Goal: Task Accomplishment & Management: Manage account settings

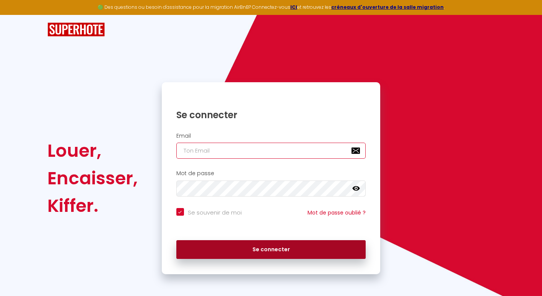
type input "[EMAIL_ADDRESS][DOMAIN_NAME]"
click at [242, 254] on button "Se connecter" at bounding box center [271, 249] width 190 height 19
checkbox input "true"
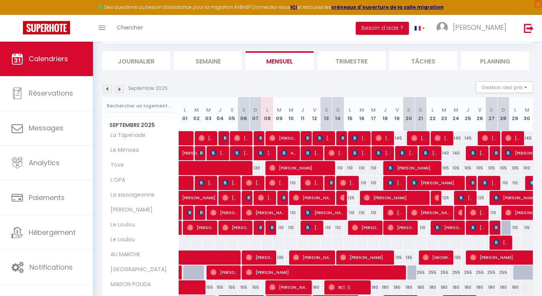
scroll to position [75, 0]
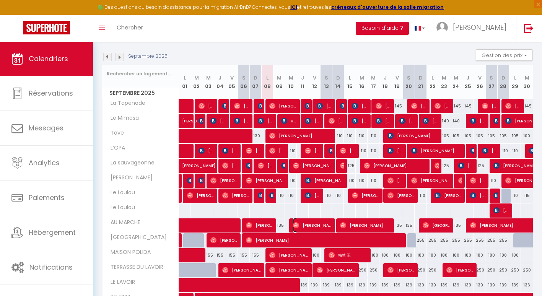
click at [301, 227] on span "[PERSON_NAME]" at bounding box center [312, 225] width 39 height 15
select select "KO"
select select "0"
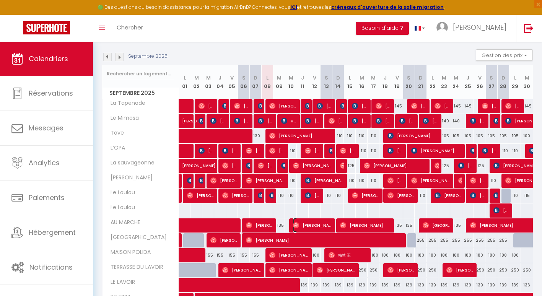
select select "1"
select select
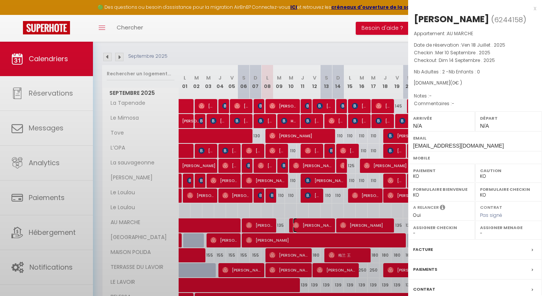
select select "50072"
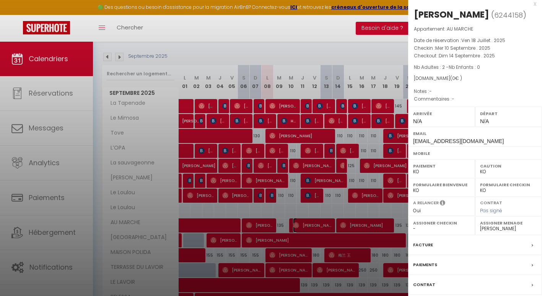
scroll to position [53, 0]
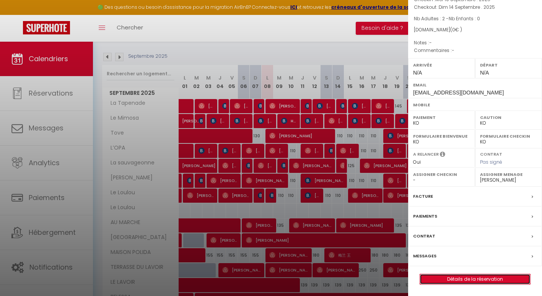
click at [452, 281] on link "Détails de la réservation" at bounding box center [475, 279] width 110 height 10
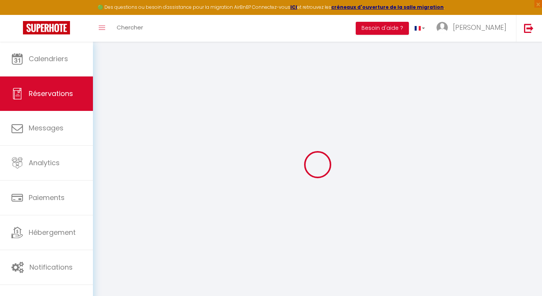
type input "[PERSON_NAME]"
type input "[EMAIL_ADDRESS][DOMAIN_NAME]"
select select
type input "0"
select select "73813"
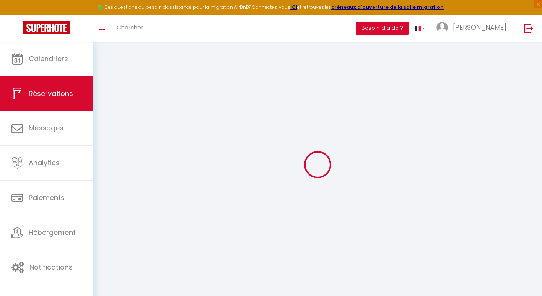
select select "2"
select select
type input "2"
select select "10"
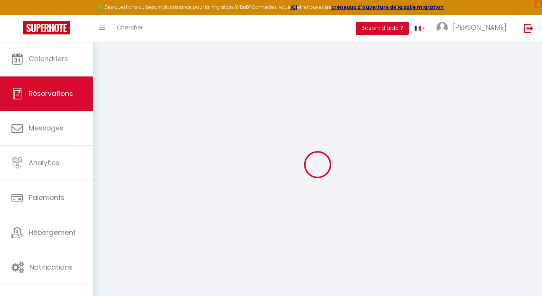
select select
checkbox input "false"
type input "0"
select select "1"
type input "0"
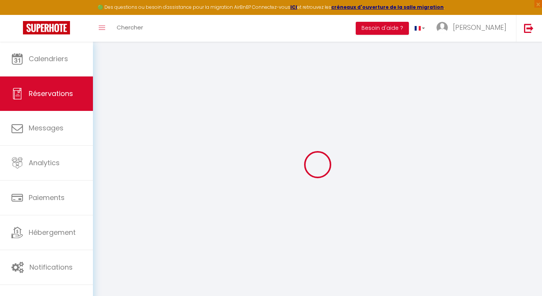
type input "0"
select select
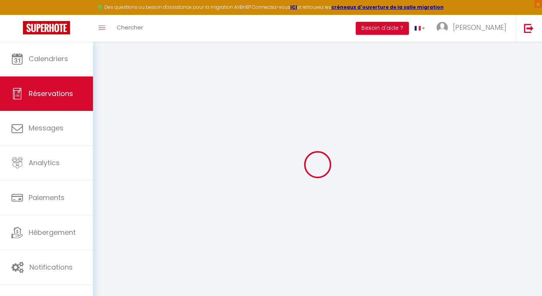
select select "14"
checkbox input "false"
select select
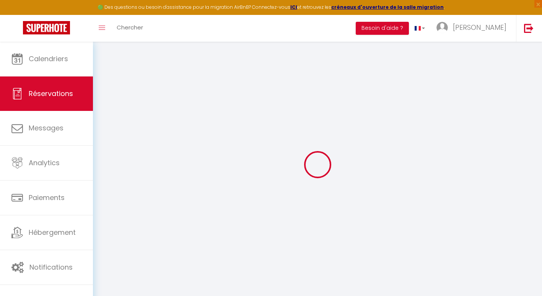
checkbox input "false"
select select
checkbox input "false"
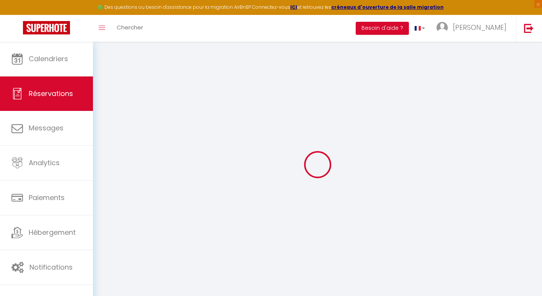
select select
checkbox input "false"
select select
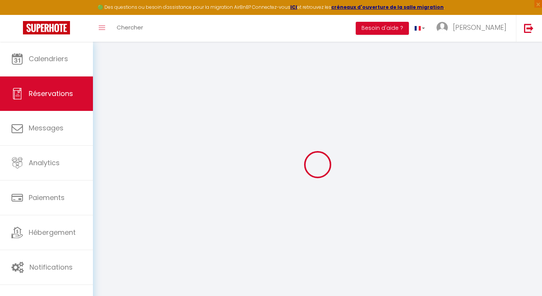
select select
checkbox input "false"
select select
checkbox input "false"
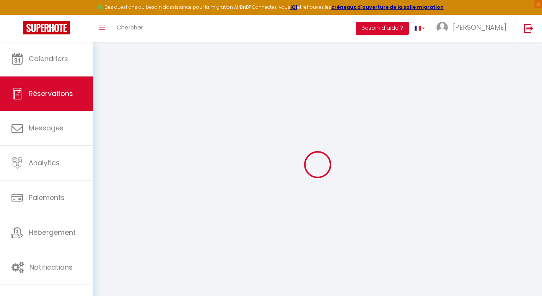
select select
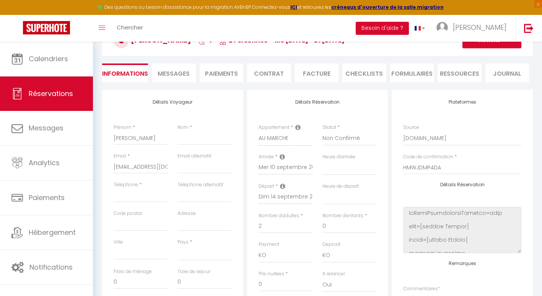
scroll to position [6, 0]
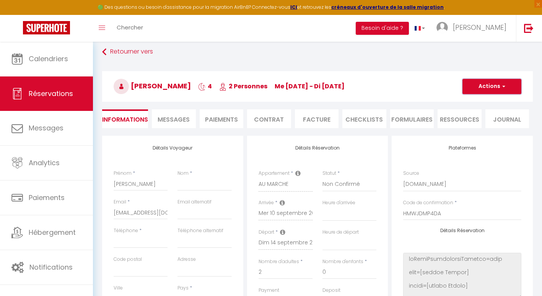
click at [509, 90] on button "Actions" at bounding box center [491, 86] width 59 height 15
click at [481, 122] on link "Supprimer" at bounding box center [484, 123] width 60 height 10
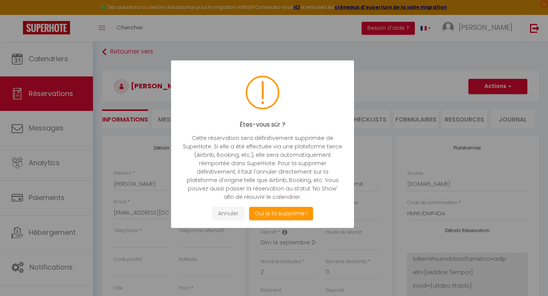
click at [224, 214] on button "Annuler" at bounding box center [228, 213] width 32 height 13
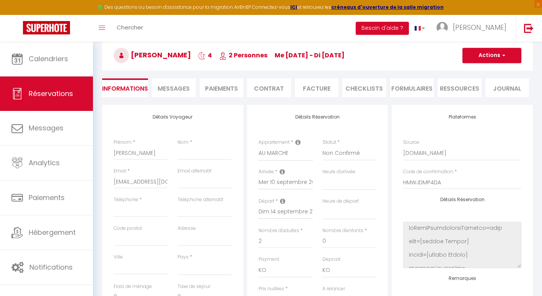
scroll to position [0, 0]
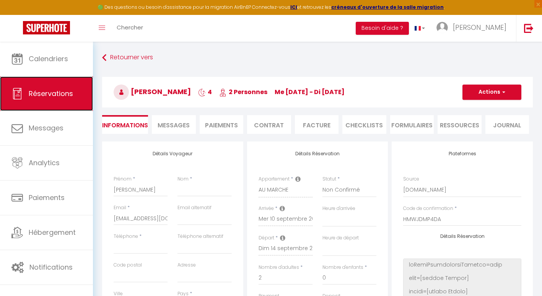
click at [46, 90] on span "Réservations" at bounding box center [51, 94] width 44 height 10
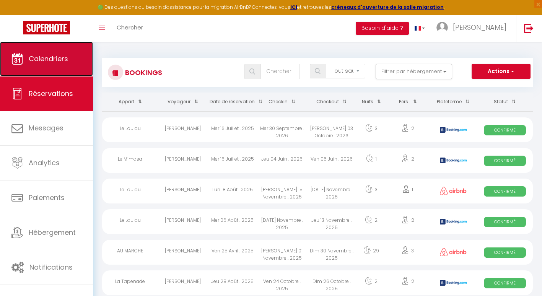
click at [42, 57] on span "Calendriers" at bounding box center [48, 59] width 39 height 10
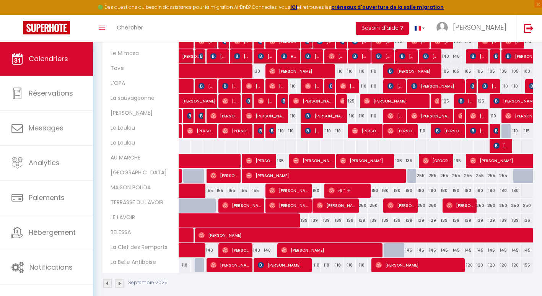
scroll to position [142, 0]
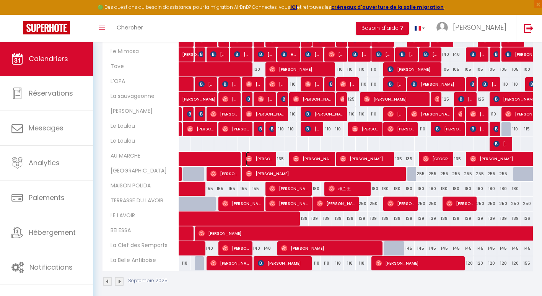
click at [262, 158] on span "[PERSON_NAME]" at bounding box center [260, 158] width 28 height 15
select select "OK"
select select "0"
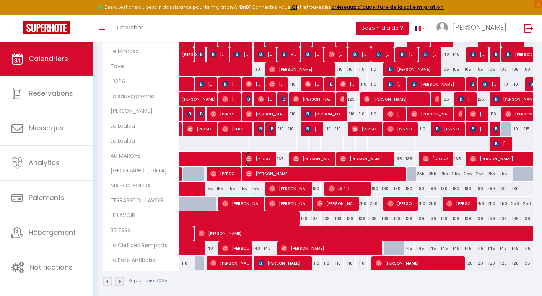
select select "1"
select select
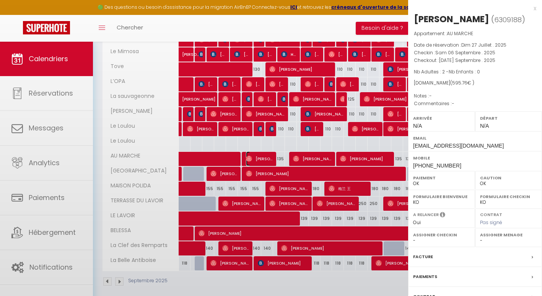
select select "50072"
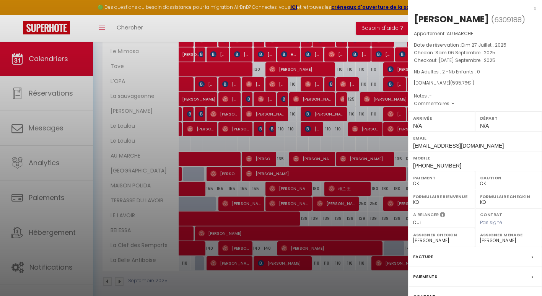
click at [352, 160] on div at bounding box center [271, 148] width 542 height 296
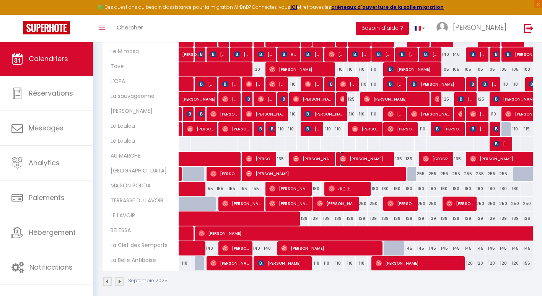
click at [352, 160] on span "[PERSON_NAME]" at bounding box center [365, 158] width 51 height 15
select select
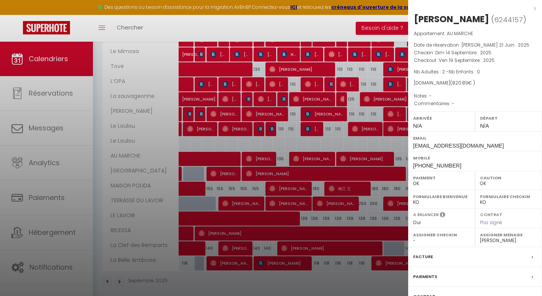
click at [352, 160] on div at bounding box center [271, 148] width 542 height 296
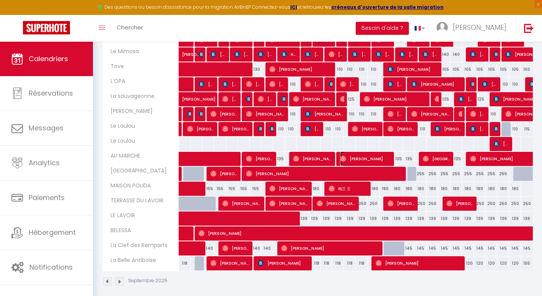
click at [352, 160] on span "[PERSON_NAME]" at bounding box center [365, 158] width 51 height 15
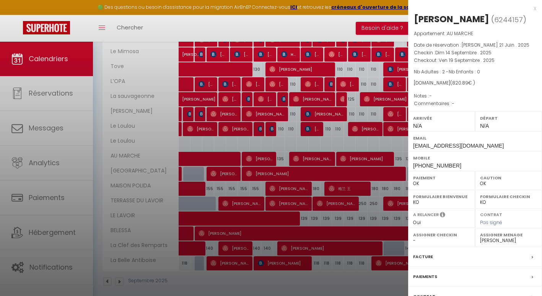
click at [357, 159] on div at bounding box center [271, 148] width 542 height 296
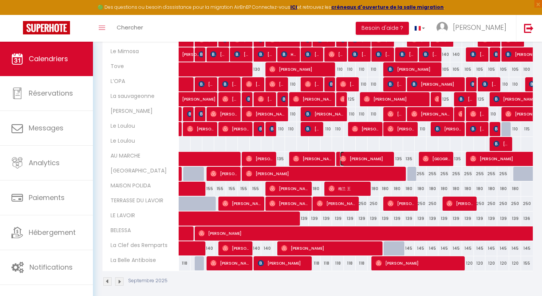
drag, startPoint x: 357, startPoint y: 159, endPoint x: 348, endPoint y: 156, distance: 9.6
click at [348, 156] on span "[PERSON_NAME]" at bounding box center [365, 158] width 51 height 15
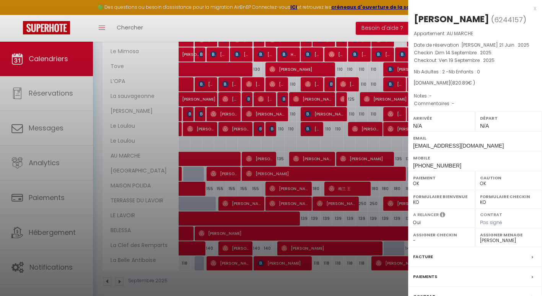
click at [348, 156] on div at bounding box center [271, 148] width 542 height 296
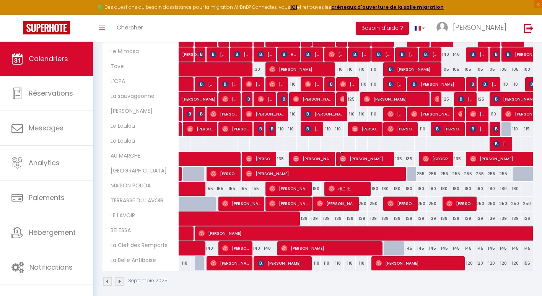
click at [348, 156] on span "[PERSON_NAME]" at bounding box center [365, 158] width 51 height 15
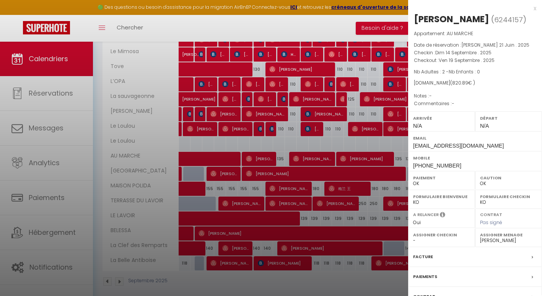
click at [348, 156] on div at bounding box center [271, 148] width 542 height 296
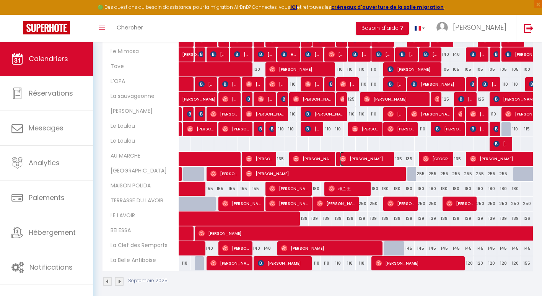
click at [348, 156] on span "[PERSON_NAME]" at bounding box center [365, 158] width 51 height 15
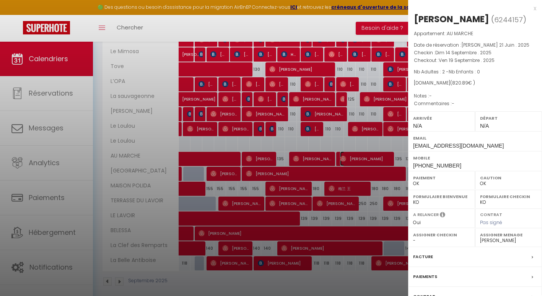
scroll to position [60, 0]
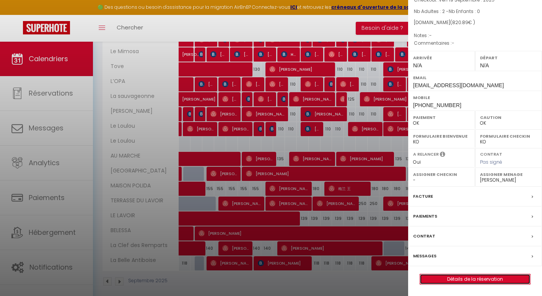
click at [463, 278] on link "Détails de la réservation" at bounding box center [475, 279] width 110 height 10
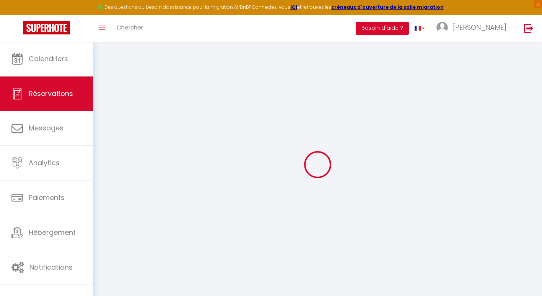
select select
checkbox input "false"
select select
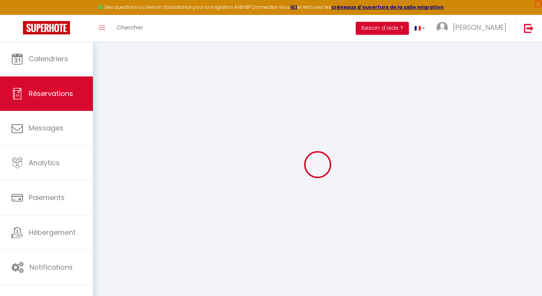
select select
checkbox input "false"
select select
type input "90"
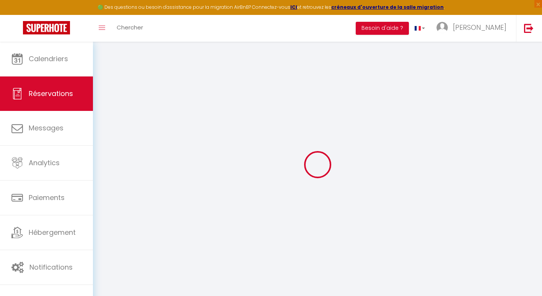
type input "45.89"
select select
checkbox input "false"
select select
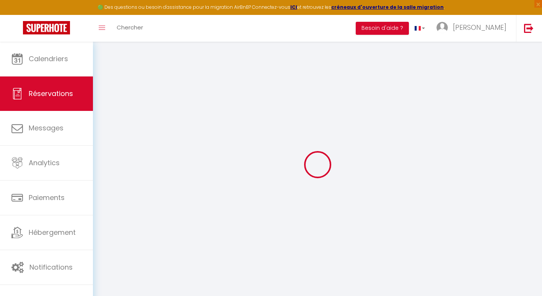
checkbox input "false"
select select
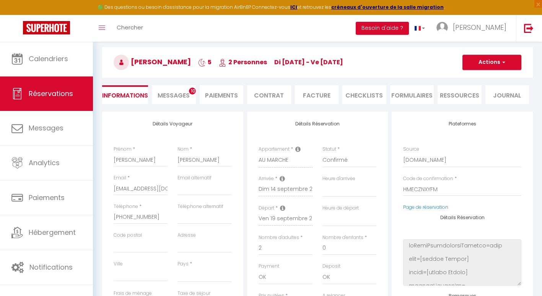
scroll to position [29, 0]
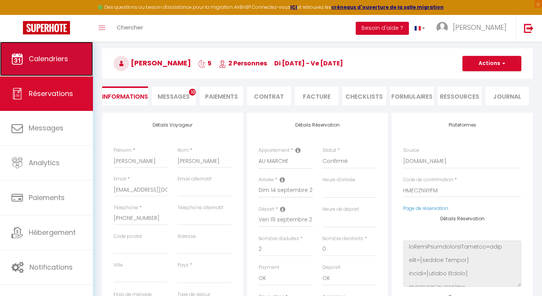
click at [51, 65] on link "Calendriers" at bounding box center [46, 59] width 93 height 34
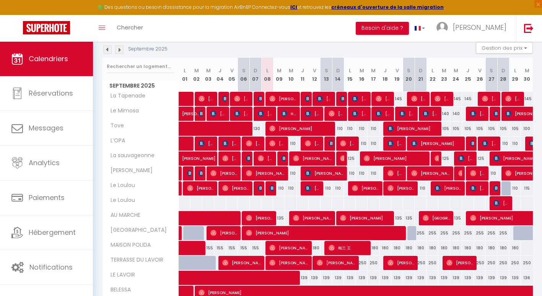
scroll to position [106, 0]
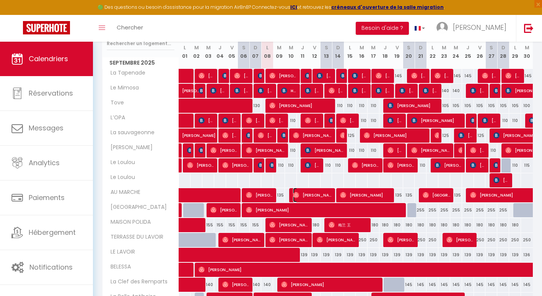
click at [312, 196] on span "[PERSON_NAME]" at bounding box center [312, 195] width 39 height 15
select select "KO"
select select "0"
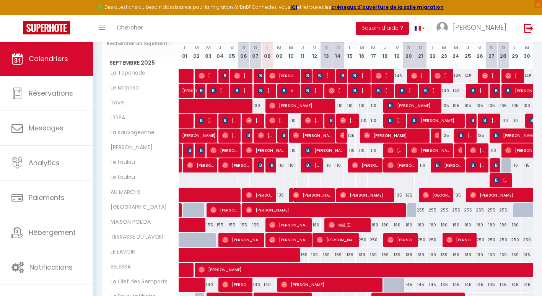
select select "1"
select select
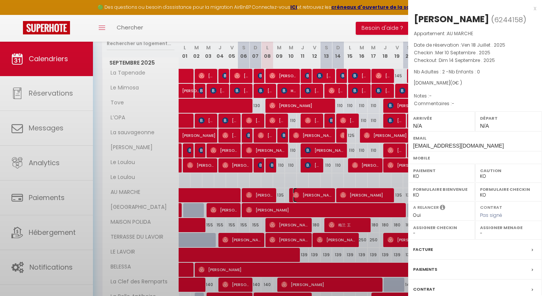
select select "50072"
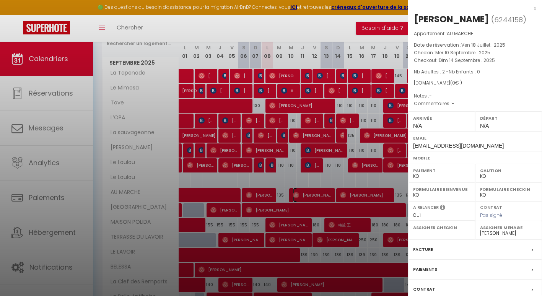
scroll to position [53, 0]
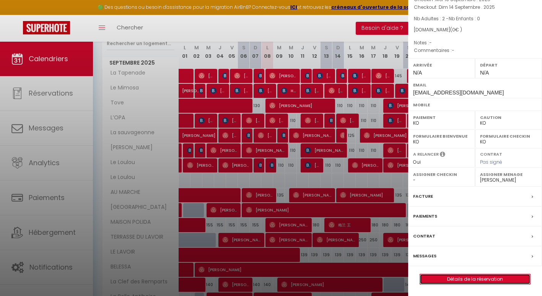
click at [483, 283] on link "Détails de la réservation" at bounding box center [475, 279] width 110 height 10
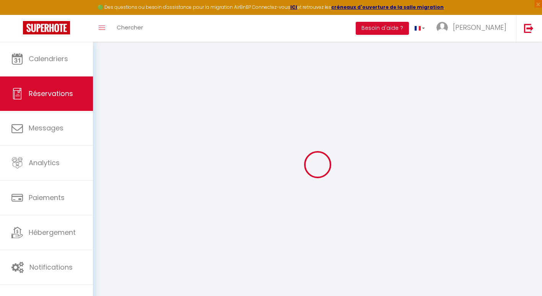
type input "[PERSON_NAME]"
type input "[EMAIL_ADDRESS][DOMAIN_NAME]"
select select
type input "0"
select select "73813"
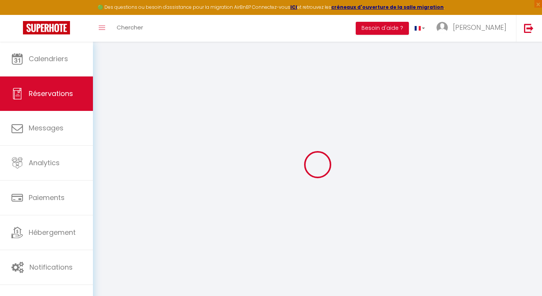
select select "2"
select select
type input "2"
select select "10"
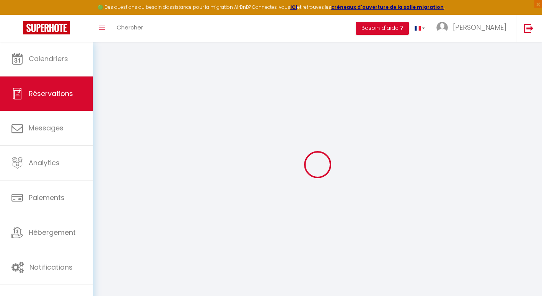
select select
checkbox input "false"
type input "0"
select select "1"
type input "0"
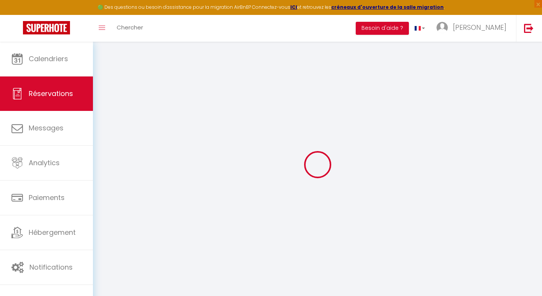
type input "0"
select select
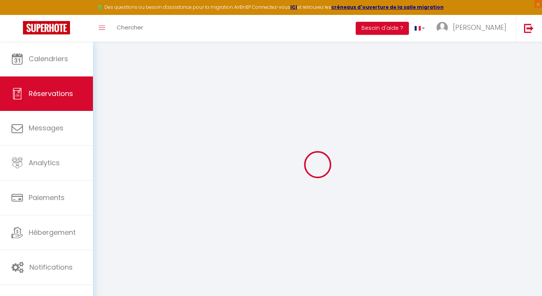
select select "14"
checkbox input "false"
select select
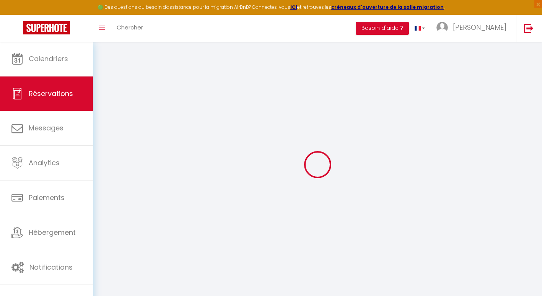
checkbox input "false"
select select
checkbox input "false"
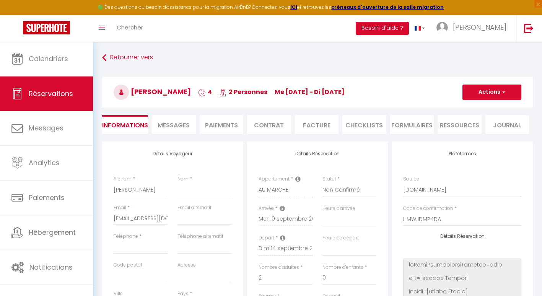
select select
checkbox input "false"
select select
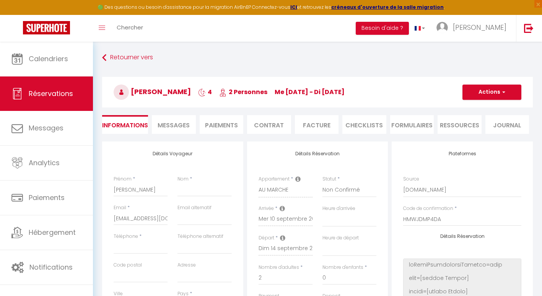
checkbox input "false"
select select
click at [504, 91] on span "button" at bounding box center [502, 92] width 5 height 7
click at [474, 128] on link "Supprimer" at bounding box center [484, 129] width 60 height 10
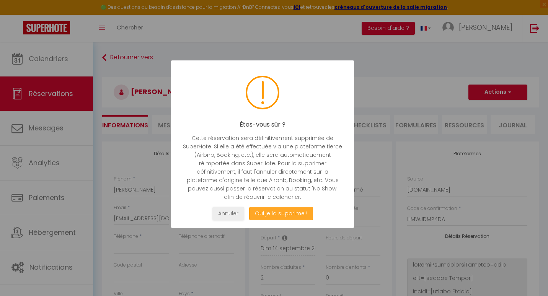
click at [278, 213] on button "Oui je la supprime !" at bounding box center [281, 213] width 64 height 13
select select "not_cancelled"
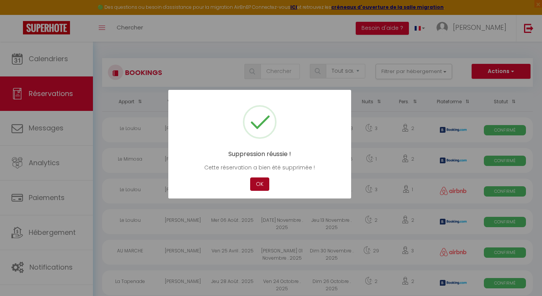
click at [259, 186] on button "OK" at bounding box center [259, 183] width 19 height 13
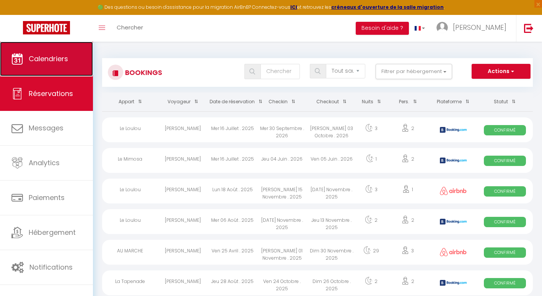
click at [63, 69] on link "Calendriers" at bounding box center [46, 59] width 93 height 34
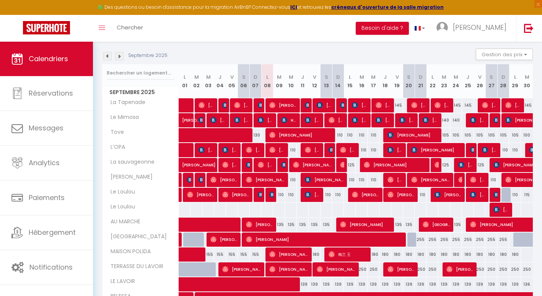
scroll to position [102, 0]
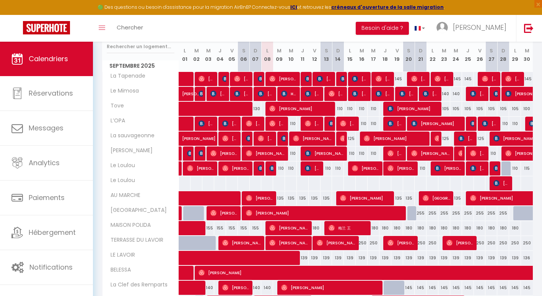
click at [280, 198] on div "135" at bounding box center [279, 198] width 12 height 14
type input "135"
type input "[DATE] Septembre 2025"
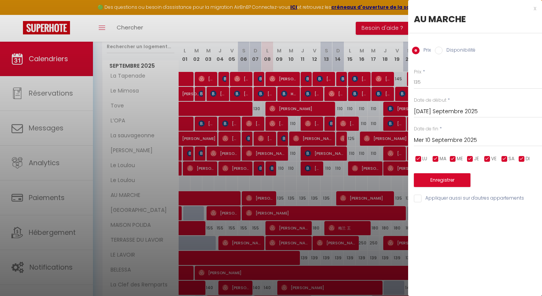
click at [445, 137] on input "Mer 10 Septembre 2025" at bounding box center [478, 140] width 128 height 10
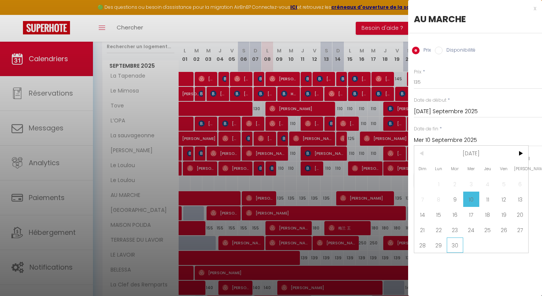
click at [452, 244] on span "30" at bounding box center [455, 244] width 16 height 15
type input "[DATE] Septembre 2025"
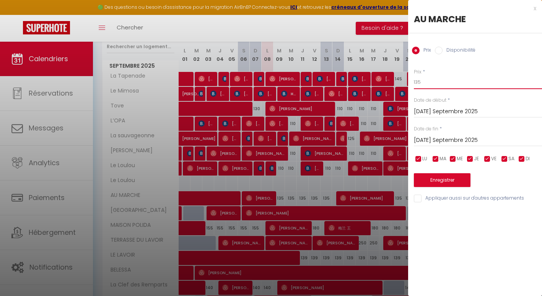
click at [423, 85] on input "135" at bounding box center [478, 82] width 128 height 14
type input "130"
click at [428, 181] on button "Enregistrer" at bounding box center [442, 180] width 57 height 14
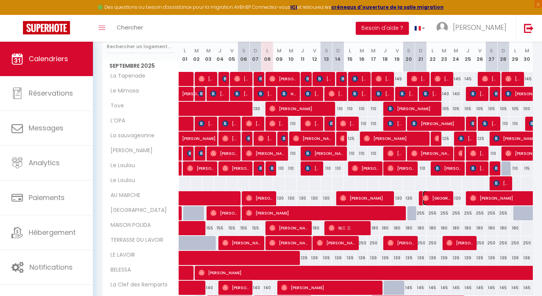
click at [432, 200] on span "[GEOGRAPHIC_DATA]" at bounding box center [437, 198] width 28 height 15
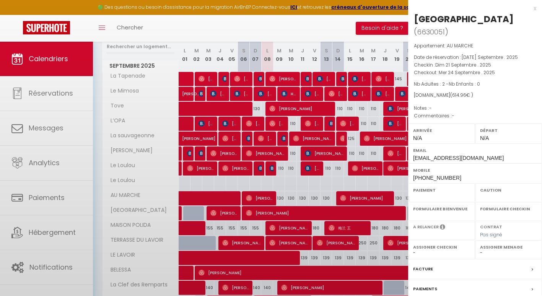
select select "OK"
select select "0"
select select "1"
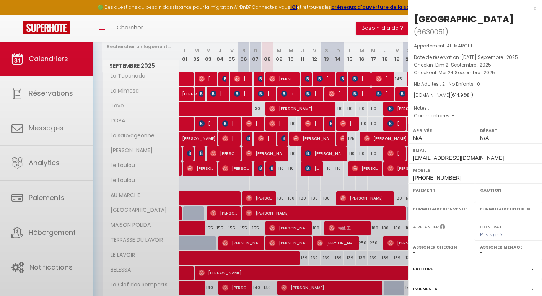
select select
select select "50072"
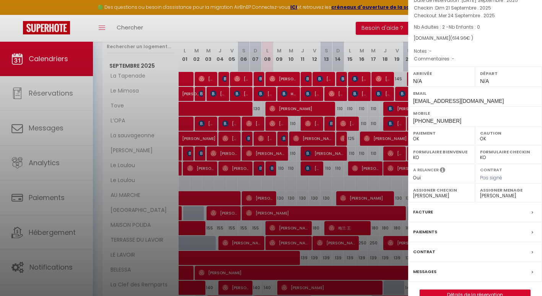
scroll to position [60, 0]
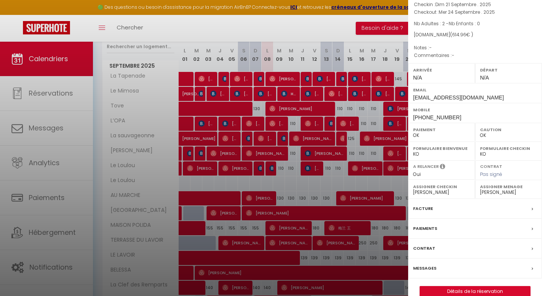
click at [42, 99] on div at bounding box center [271, 148] width 542 height 296
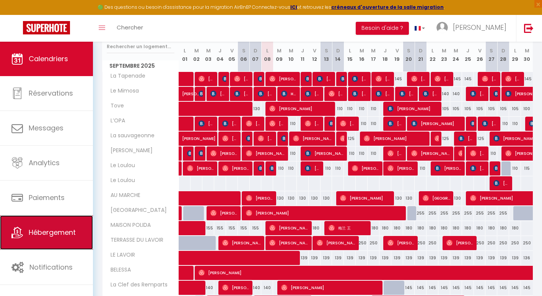
click at [63, 244] on link "Hébergement" at bounding box center [46, 232] width 93 height 34
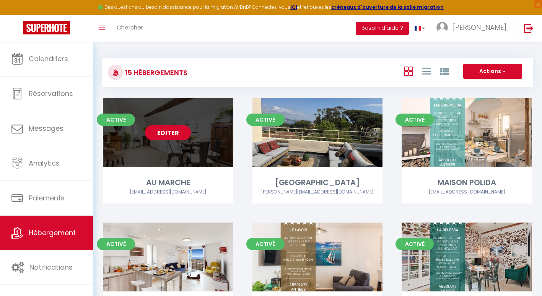
click at [176, 132] on link "Editer" at bounding box center [168, 132] width 46 height 15
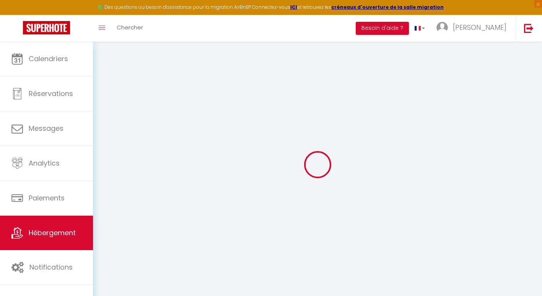
select select
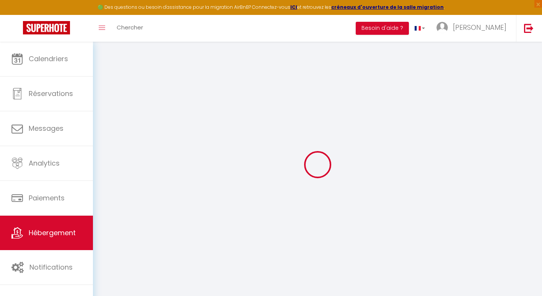
select select
checkbox input "false"
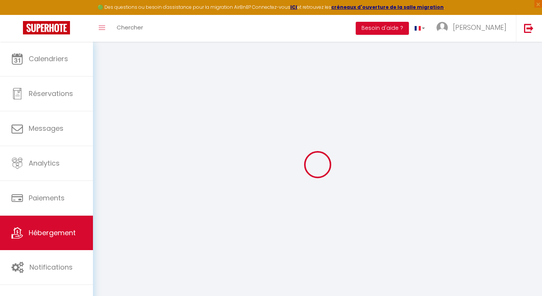
select select
type input "AU MARCHE"
type input "[PERSON_NAME][GEOGRAPHIC_DATA]"
type input "179"
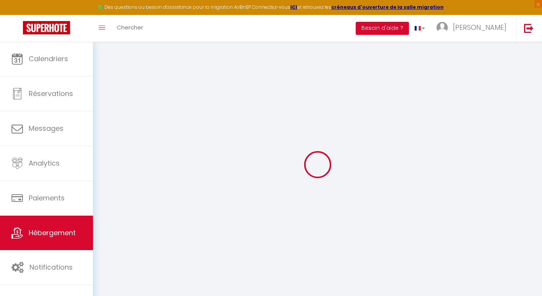
type input "90"
select select
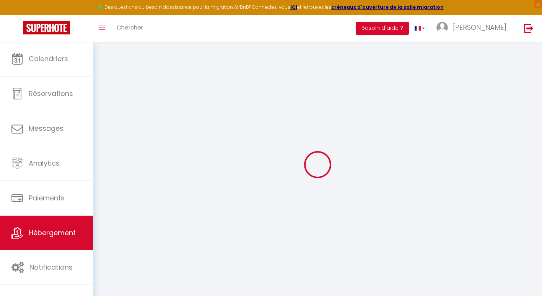
select select
type input "39 cours masséna"
type input "06600"
type input "Antibes"
type input "[EMAIL_ADDRESS][DOMAIN_NAME]"
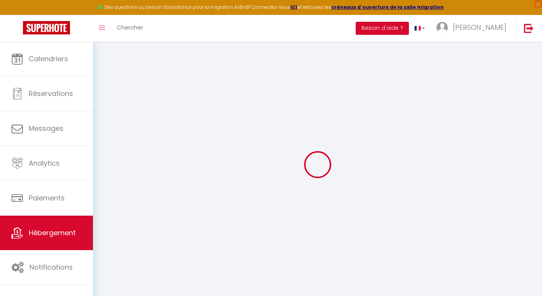
select select
checkbox input "false"
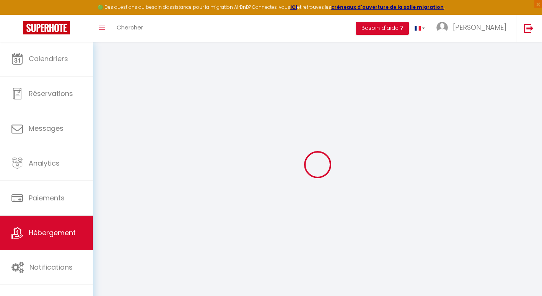
type input "0"
select select
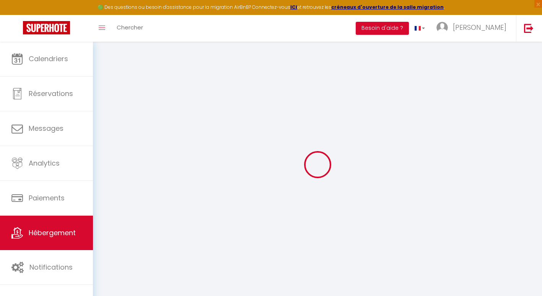
select select
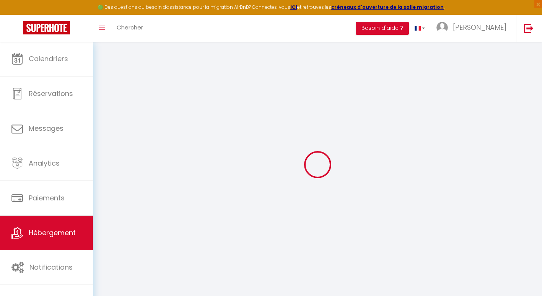
checkbox input "false"
select select
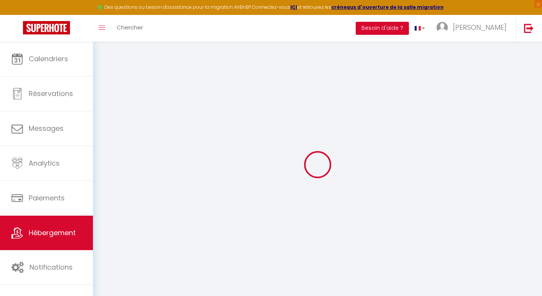
select select
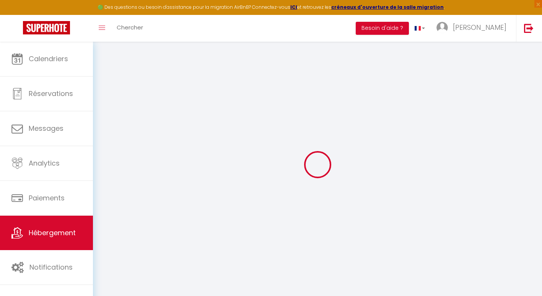
checkbox input "false"
select select
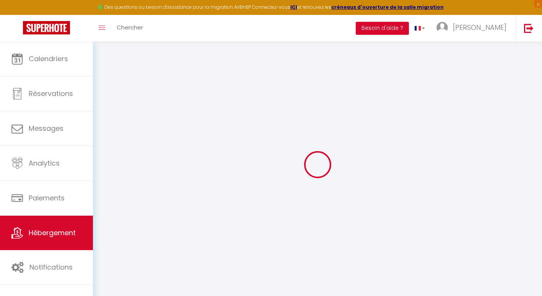
checkbox input "false"
select select
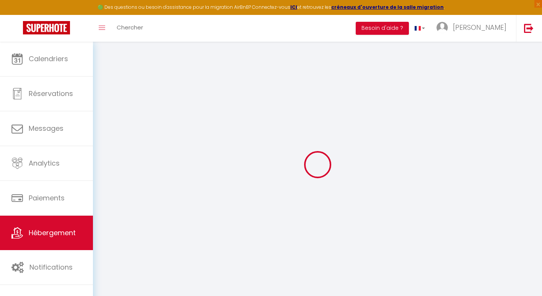
select select
checkbox input "false"
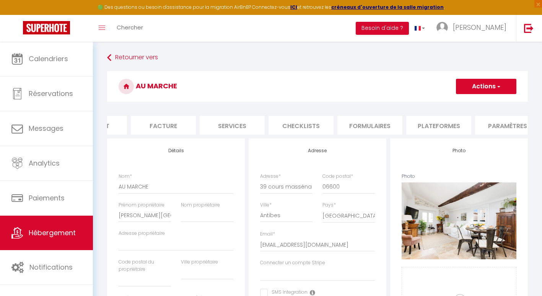
scroll to position [0, 114]
click at [456, 125] on li "Plateformes" at bounding box center [438, 125] width 65 height 19
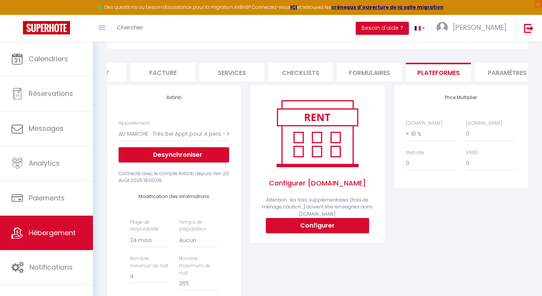
scroll to position [53, 0]
click at [194, 200] on h4 "Modification des informations" at bounding box center [174, 196] width 88 height 5
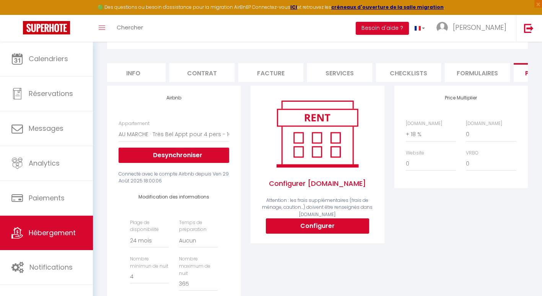
scroll to position [0, 0]
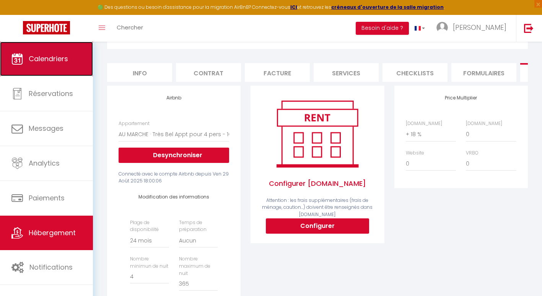
click at [65, 72] on link "Calendriers" at bounding box center [46, 59] width 93 height 34
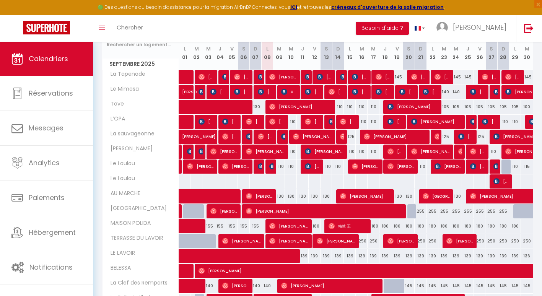
scroll to position [127, 0]
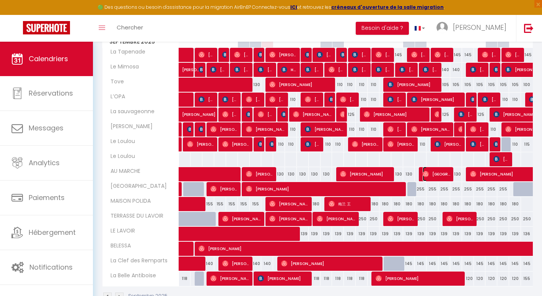
click at [436, 175] on span "[GEOGRAPHIC_DATA]" at bounding box center [437, 174] width 28 height 15
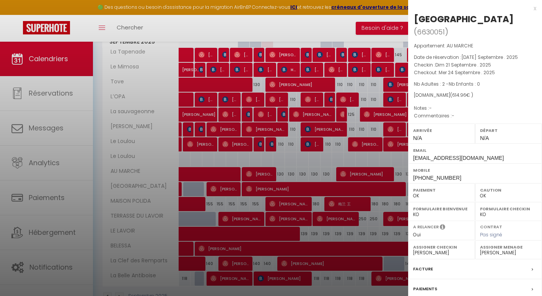
click at [366, 173] on div at bounding box center [271, 148] width 542 height 296
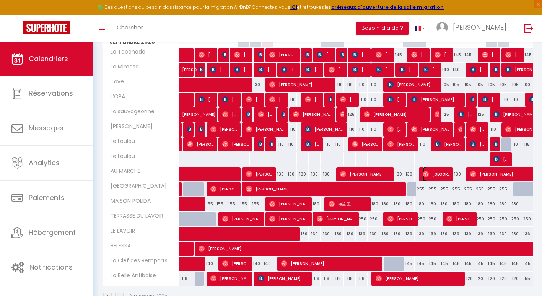
click at [440, 173] on span "[GEOGRAPHIC_DATA]" at bounding box center [437, 174] width 28 height 15
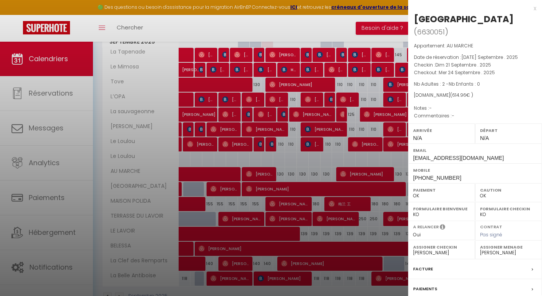
click at [404, 173] on div at bounding box center [271, 148] width 542 height 296
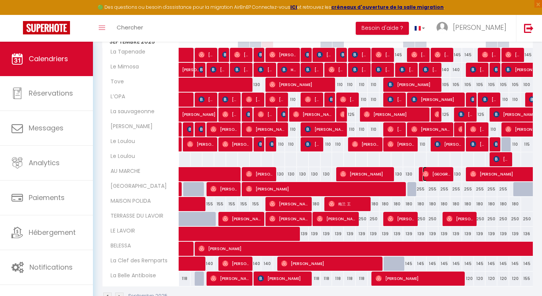
click at [433, 171] on span "[GEOGRAPHIC_DATA]" at bounding box center [437, 174] width 28 height 15
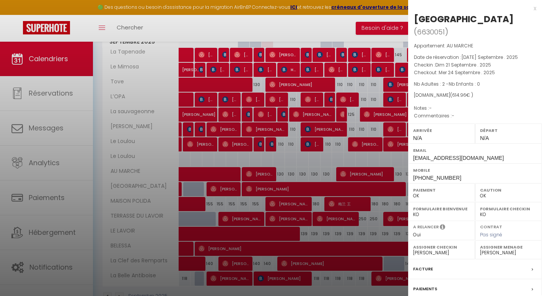
scroll to position [60, 0]
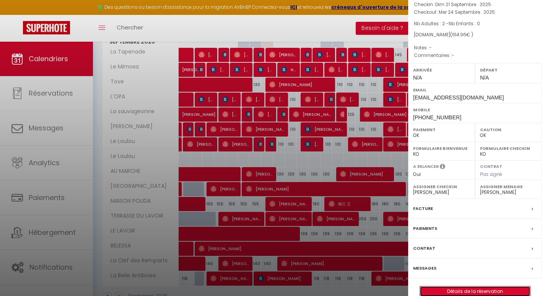
click at [453, 286] on link "Détails de la réservation" at bounding box center [475, 291] width 110 height 10
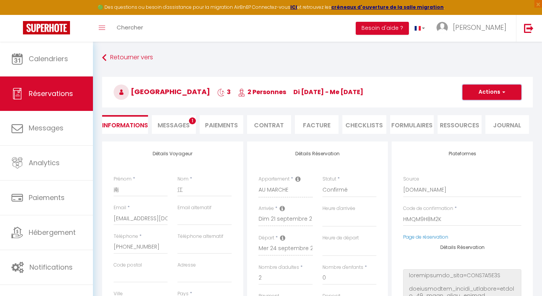
click at [494, 91] on button "Actions" at bounding box center [491, 92] width 59 height 15
click at [478, 128] on link "Supprimer" at bounding box center [484, 129] width 60 height 10
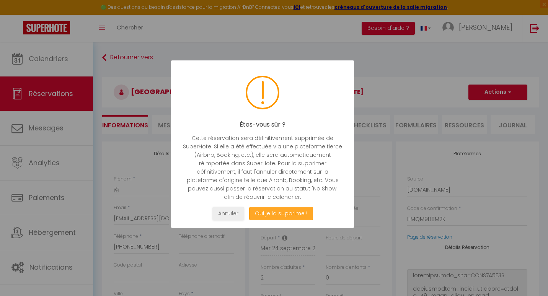
click at [267, 211] on button "Oui je la supprime !" at bounding box center [281, 213] width 64 height 13
click at [277, 216] on button "Oui je la supprime !" at bounding box center [281, 213] width 64 height 13
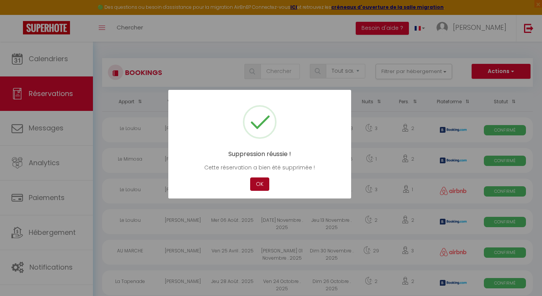
click at [259, 187] on button "OK" at bounding box center [259, 183] width 19 height 13
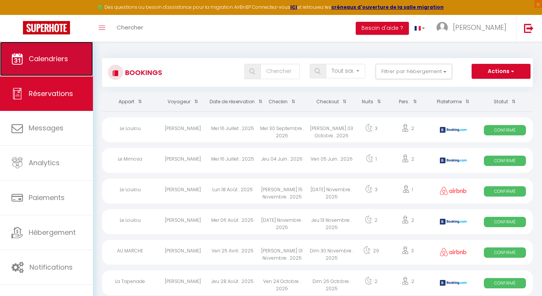
click at [43, 60] on span "Calendriers" at bounding box center [48, 59] width 39 height 10
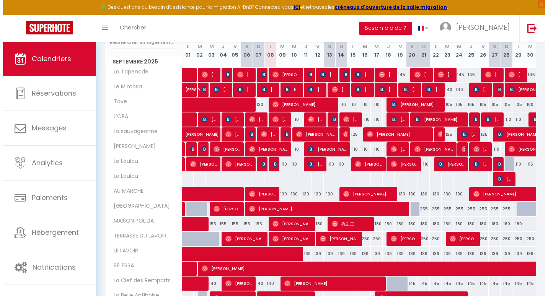
scroll to position [108, 0]
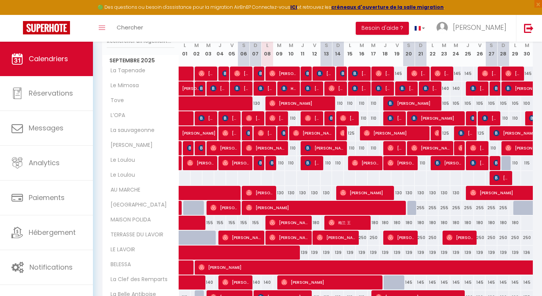
click at [294, 118] on div "110" at bounding box center [291, 118] width 12 height 14
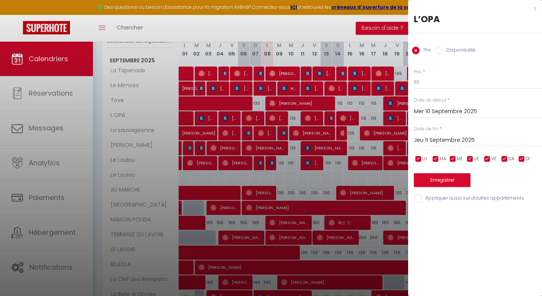
click at [449, 138] on input "Jeu 11 Septembre 2025" at bounding box center [478, 140] width 128 height 10
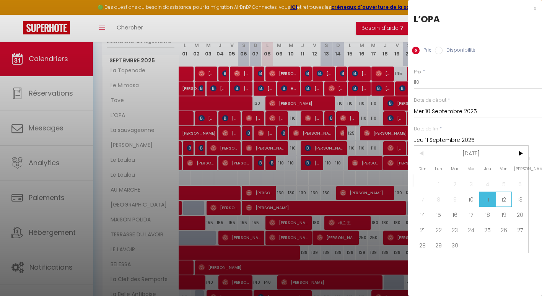
click at [502, 200] on span "12" at bounding box center [504, 199] width 16 height 15
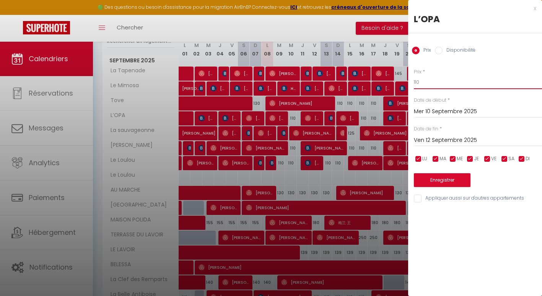
click at [428, 83] on input "110" at bounding box center [478, 82] width 128 height 14
click at [419, 200] on input "Appliquer aussi sur d'autres appartements" at bounding box center [478, 199] width 128 height 8
click at [454, 183] on button "Enregistrer" at bounding box center [442, 180] width 57 height 14
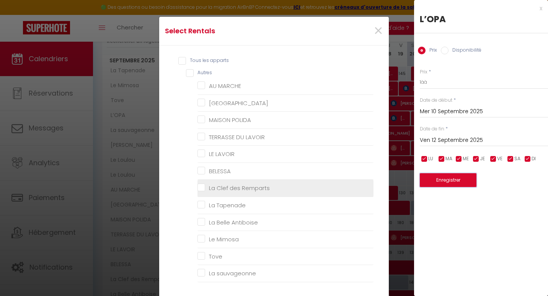
scroll to position [37, 0]
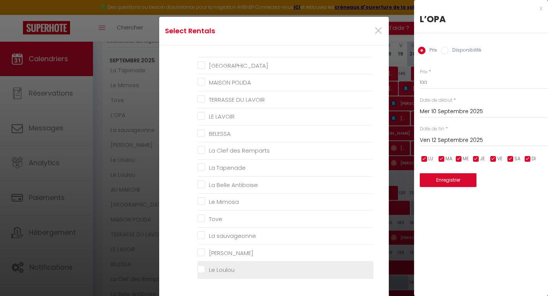
click at [218, 267] on Loulou "Le Loulou" at bounding box center [285, 270] width 176 height 8
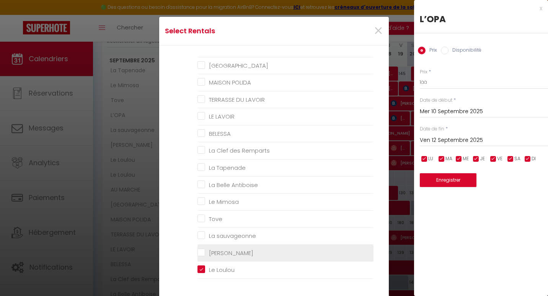
click at [203, 254] on Piaf "[PERSON_NAME]" at bounding box center [285, 253] width 176 height 8
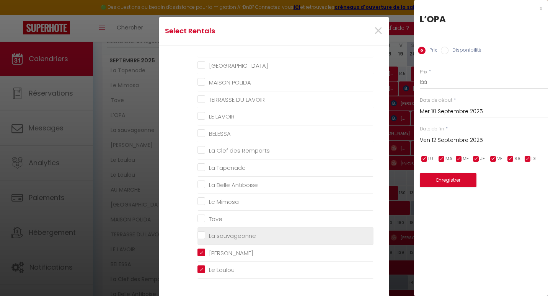
click at [229, 241] on li "La sauvageonne" at bounding box center [285, 236] width 176 height 17
click at [228, 238] on sauvageonne "La sauvageonne" at bounding box center [285, 236] width 176 height 8
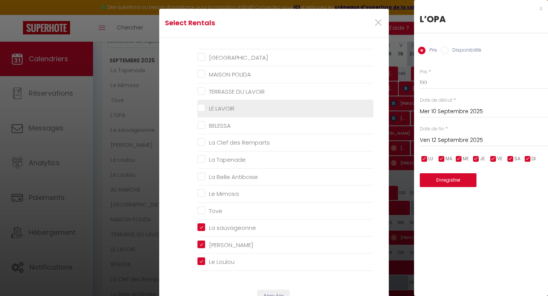
scroll to position [107, 0]
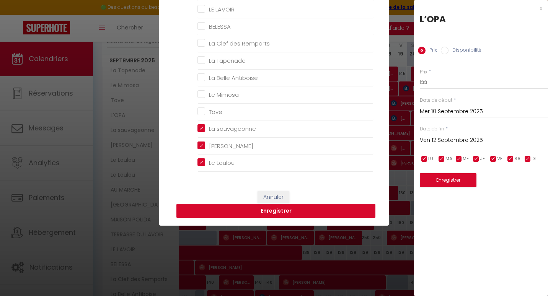
click at [264, 210] on button "Enregistrer" at bounding box center [275, 211] width 199 height 15
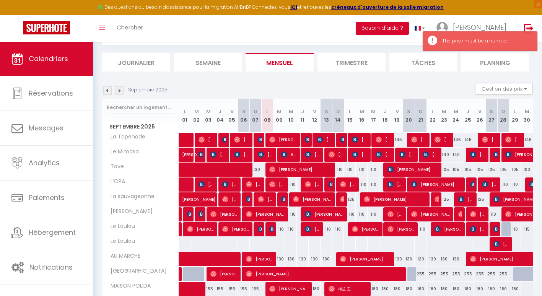
scroll to position [108, 0]
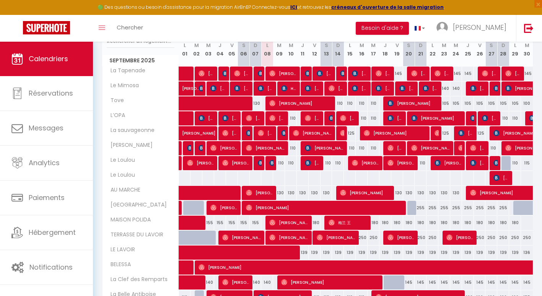
click at [294, 117] on div "110" at bounding box center [291, 118] width 12 height 14
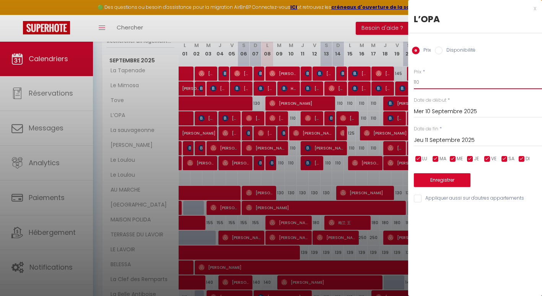
click at [422, 82] on input "110" at bounding box center [478, 82] width 128 height 14
click at [433, 178] on button "Enregistrer" at bounding box center [442, 180] width 57 height 14
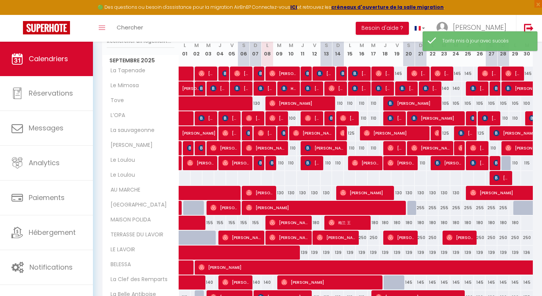
click at [293, 148] on div "110" at bounding box center [291, 148] width 12 height 14
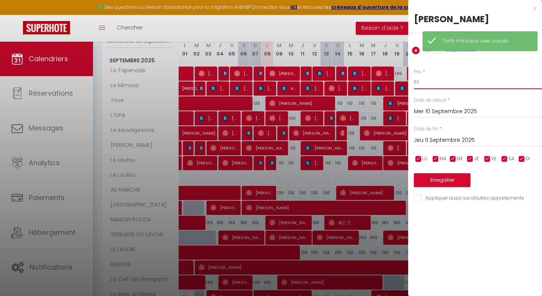
click at [424, 83] on input "110" at bounding box center [478, 82] width 128 height 14
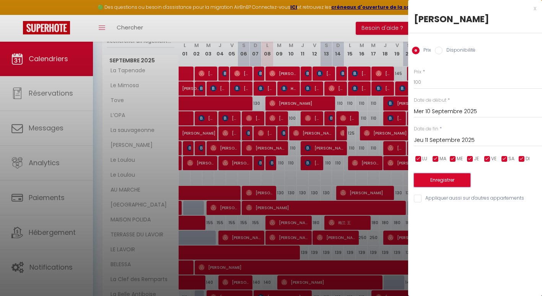
click at [427, 181] on button "Enregistrer" at bounding box center [442, 180] width 57 height 14
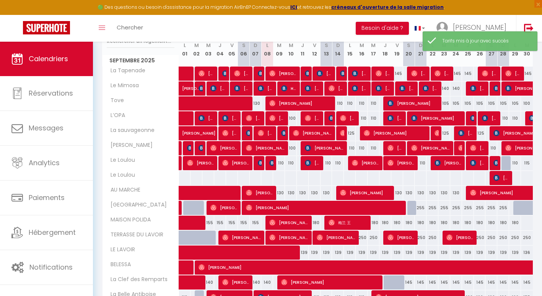
click at [281, 163] on div "110" at bounding box center [279, 163] width 12 height 14
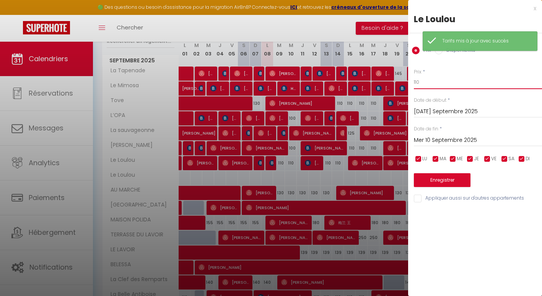
click at [423, 85] on input "110" at bounding box center [478, 82] width 128 height 14
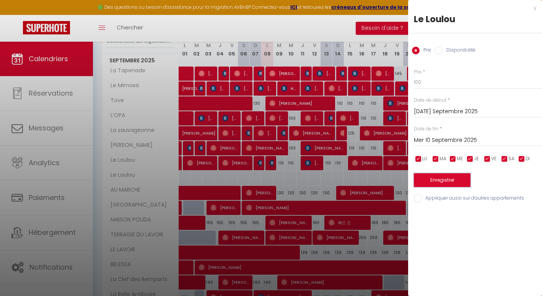
click at [422, 178] on button "Enregistrer" at bounding box center [442, 180] width 57 height 14
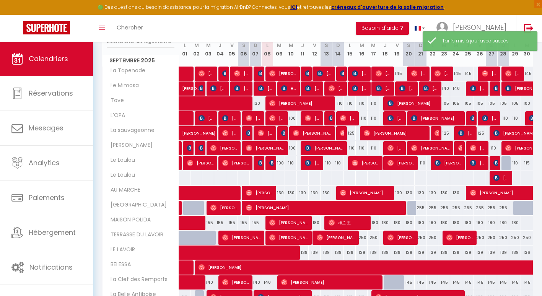
click at [287, 163] on div "110" at bounding box center [291, 163] width 12 height 14
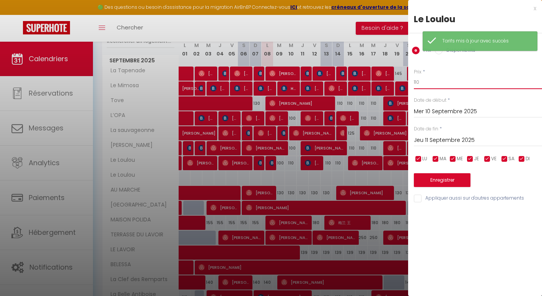
click at [425, 80] on input "110" at bounding box center [478, 82] width 128 height 14
click at [441, 179] on button "Enregistrer" at bounding box center [442, 180] width 57 height 14
